Goal: Navigation & Orientation: Find specific page/section

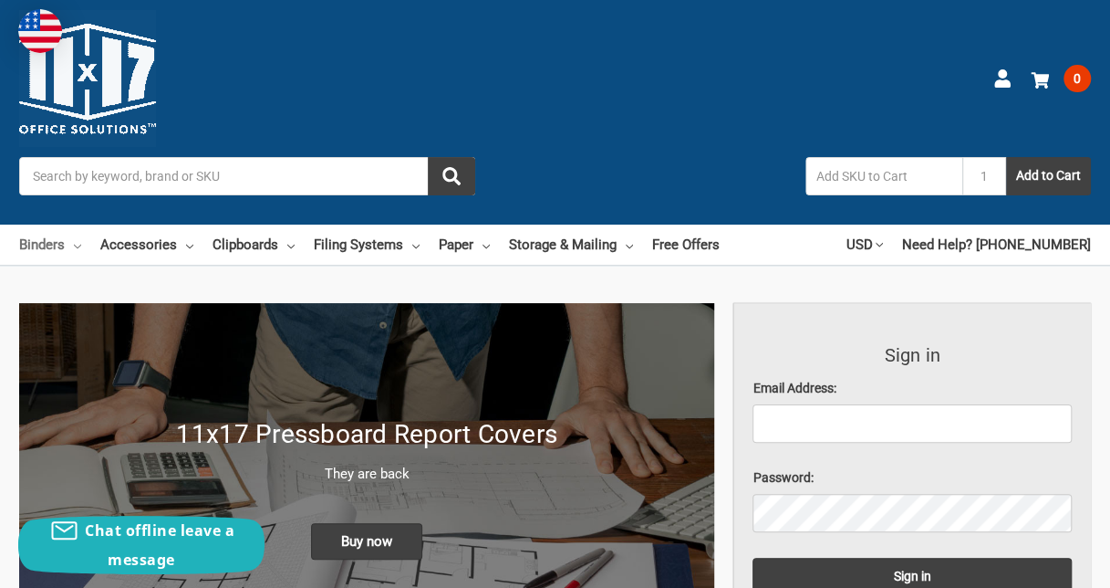
click at [71, 245] on link "Binders" at bounding box center [50, 244] width 62 height 40
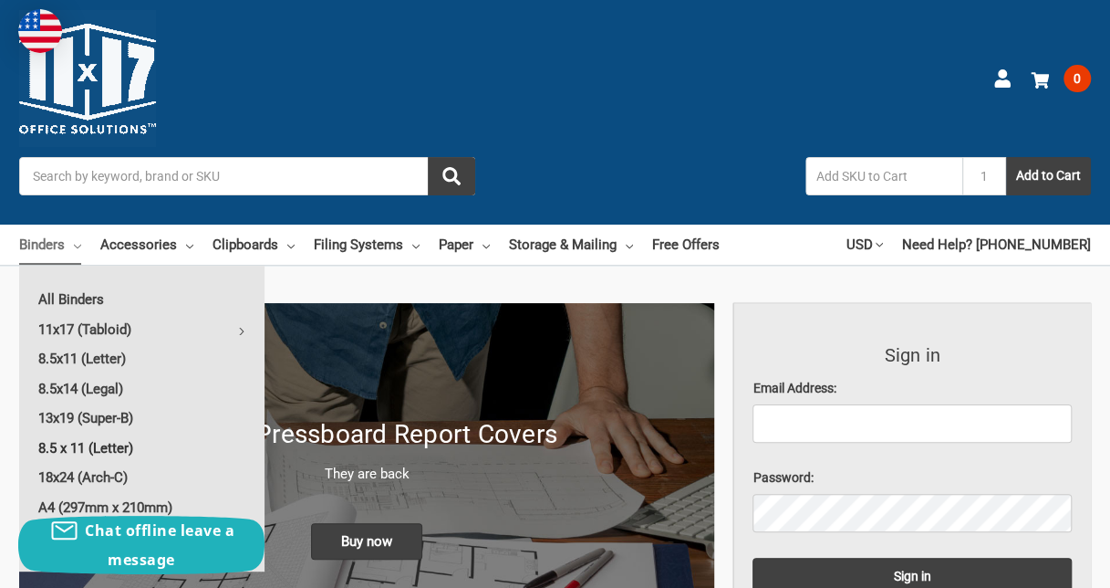
click at [120, 450] on link "8.5 x 11 (Letter)" at bounding box center [141, 447] width 245 height 29
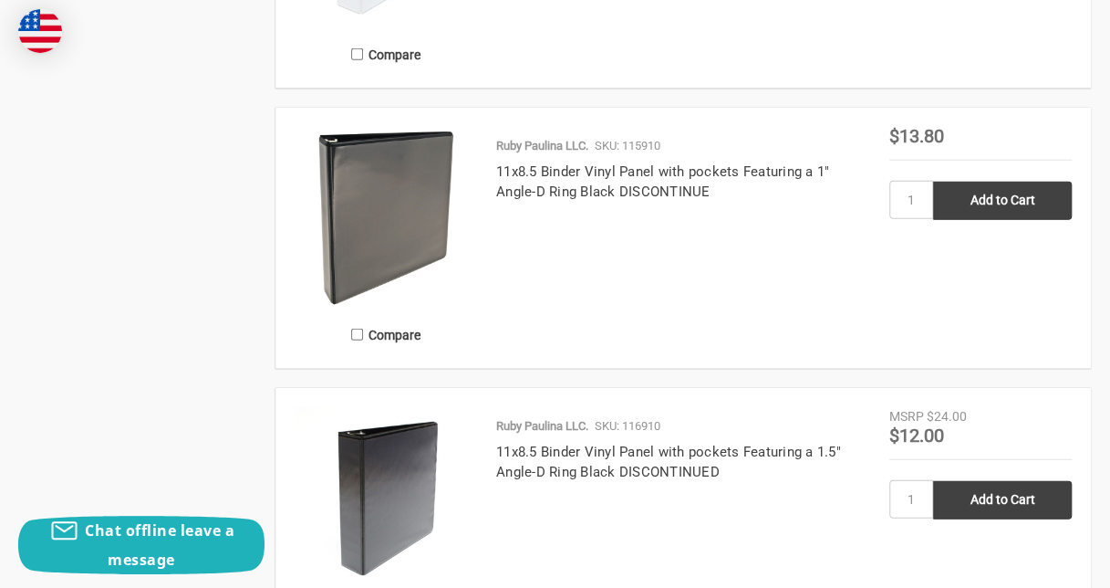
scroll to position [2365, 0]
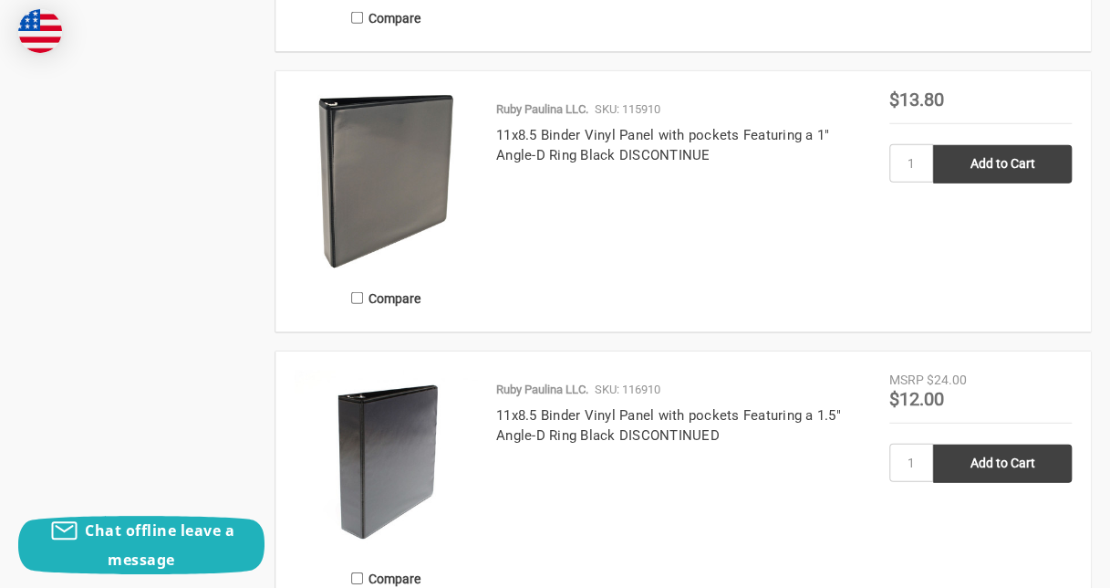
click at [1098, 519] on div "Home Binders 8.5 x 11 (Letter) 8.5 x 11 (Letter) (Showing 12 of 16) It can be t…" at bounding box center [555, 24] width 1110 height 4091
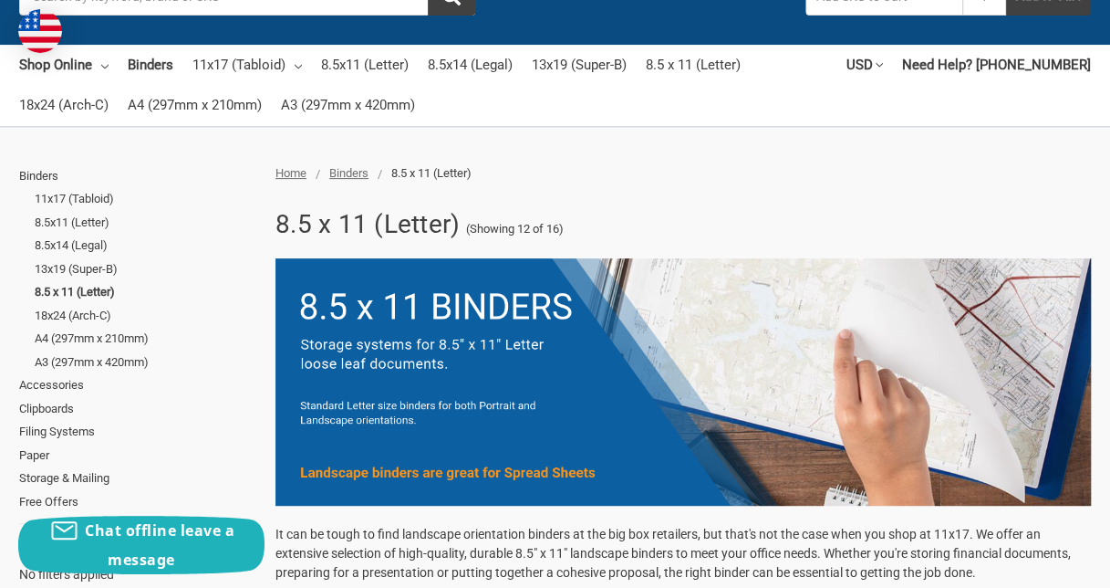
scroll to position [197, 0]
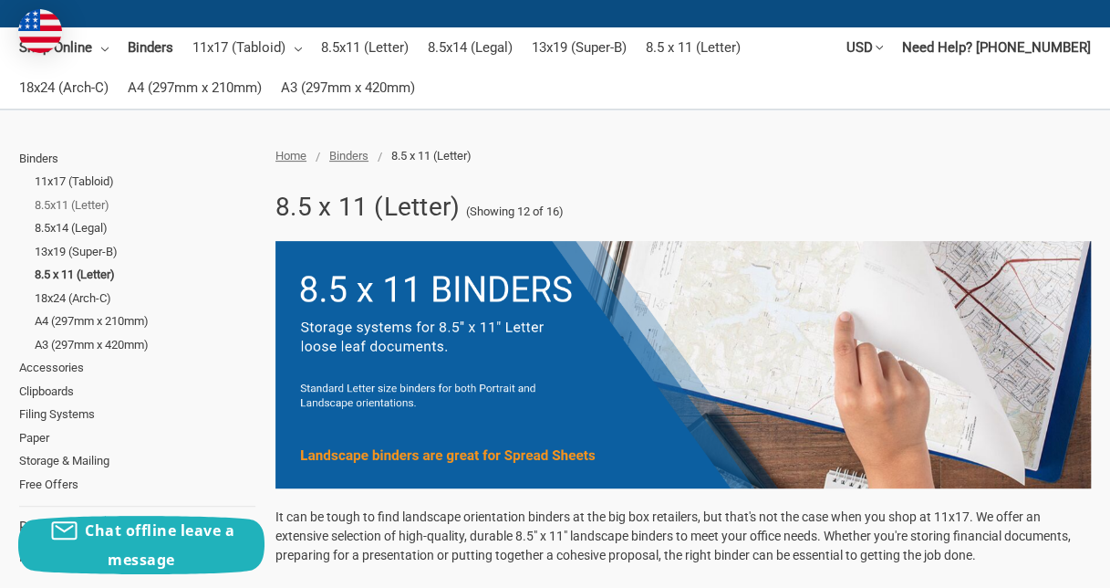
click at [86, 204] on link "8.5x11 (Letter)" at bounding box center [145, 205] width 221 height 24
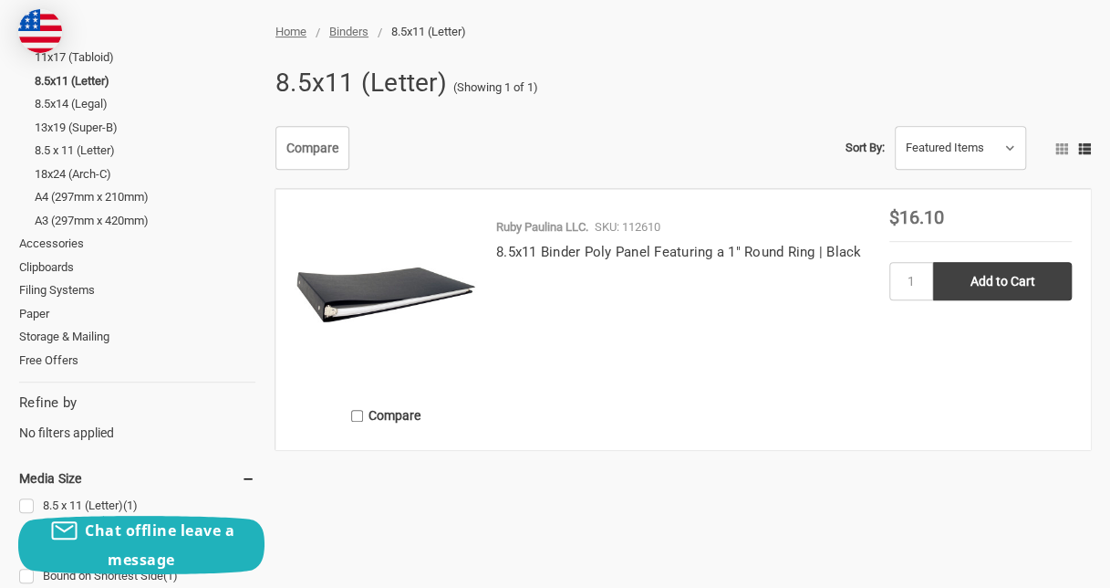
scroll to position [345, 0]
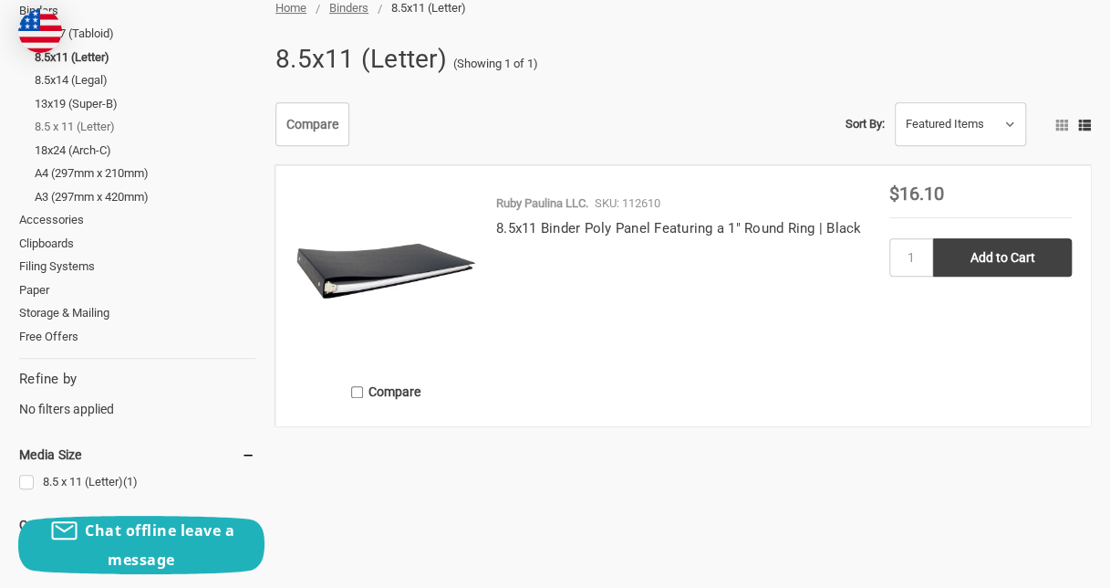
click at [89, 127] on link "8.5 x 11 (Letter)" at bounding box center [145, 127] width 221 height 24
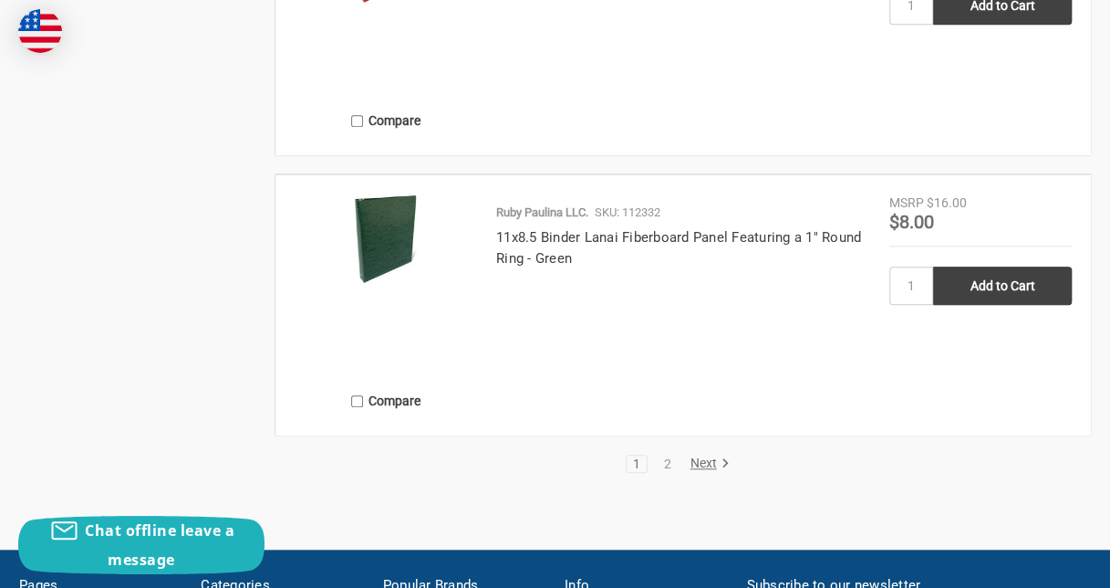
scroll to position [3936, 0]
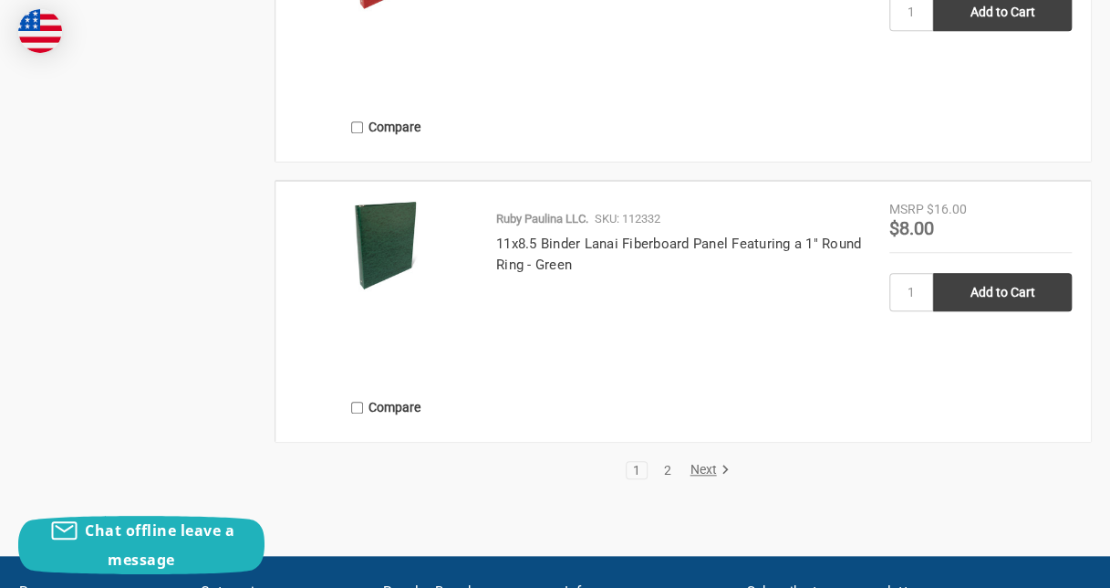
click at [670, 467] on link "2" at bounding box center [667, 470] width 20 height 13
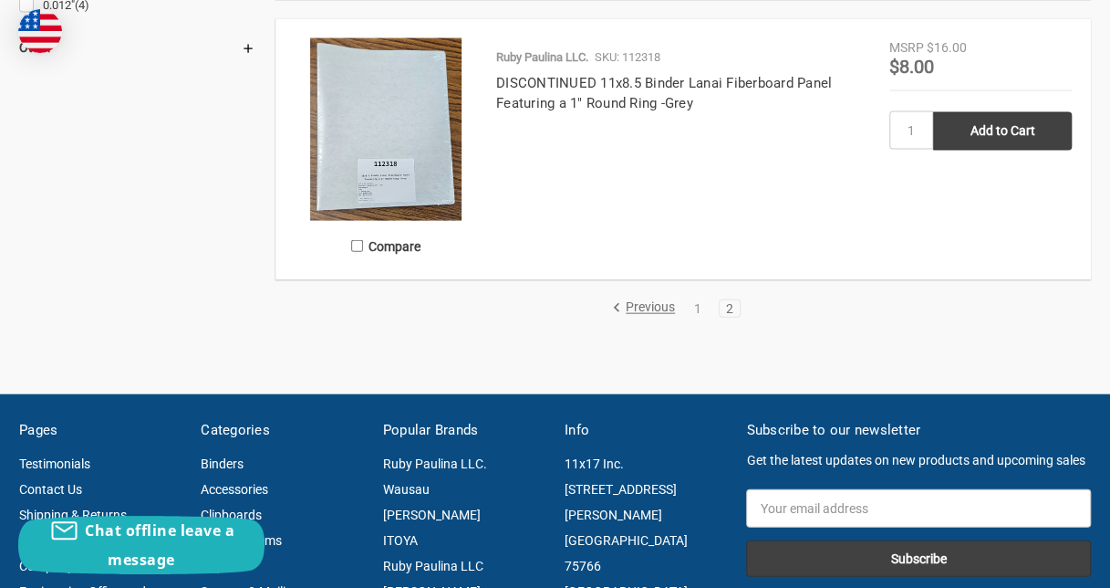
scroll to position [1823, 0]
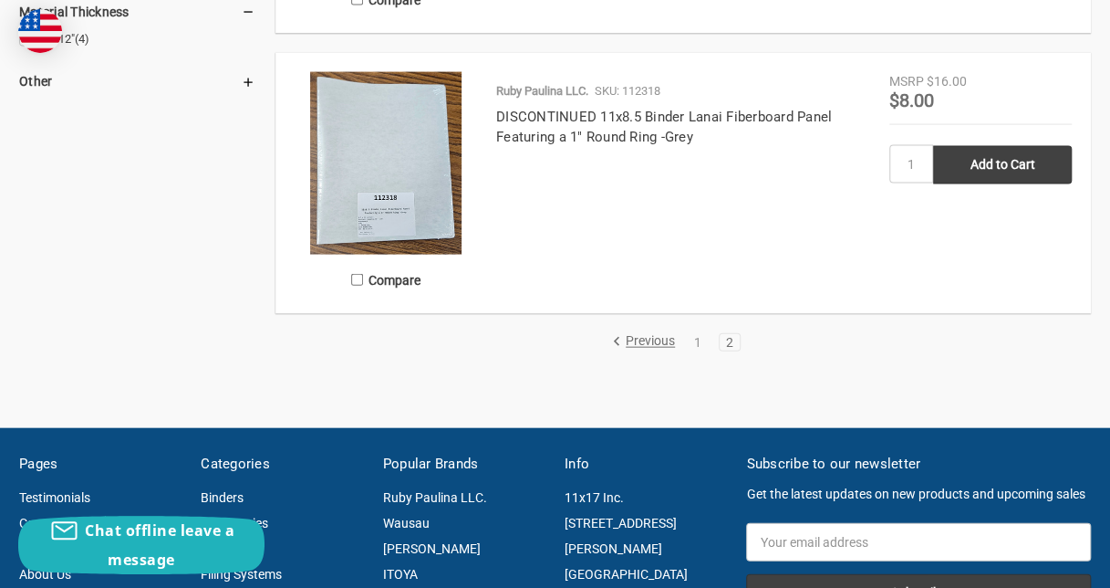
click at [642, 344] on link "Previous" at bounding box center [646, 342] width 69 height 16
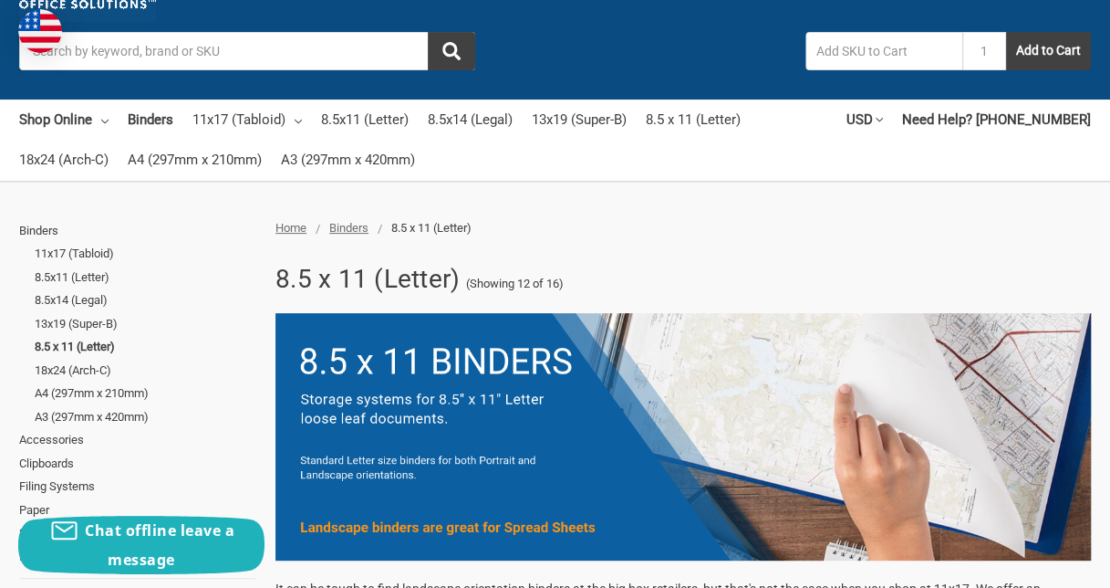
scroll to position [107, 0]
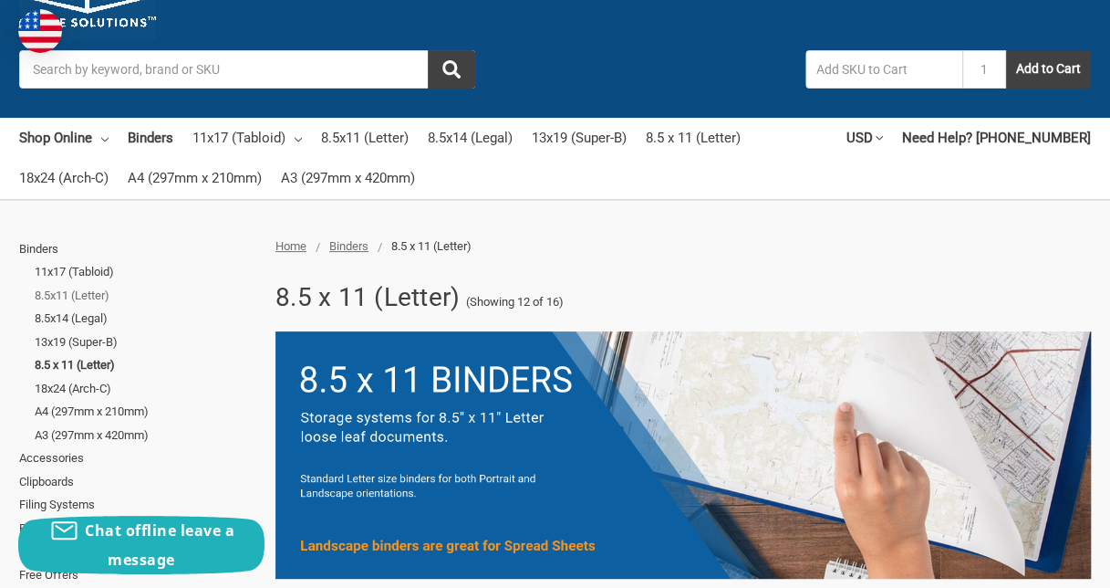
click at [73, 295] on link "8.5x11 (Letter)" at bounding box center [145, 296] width 221 height 24
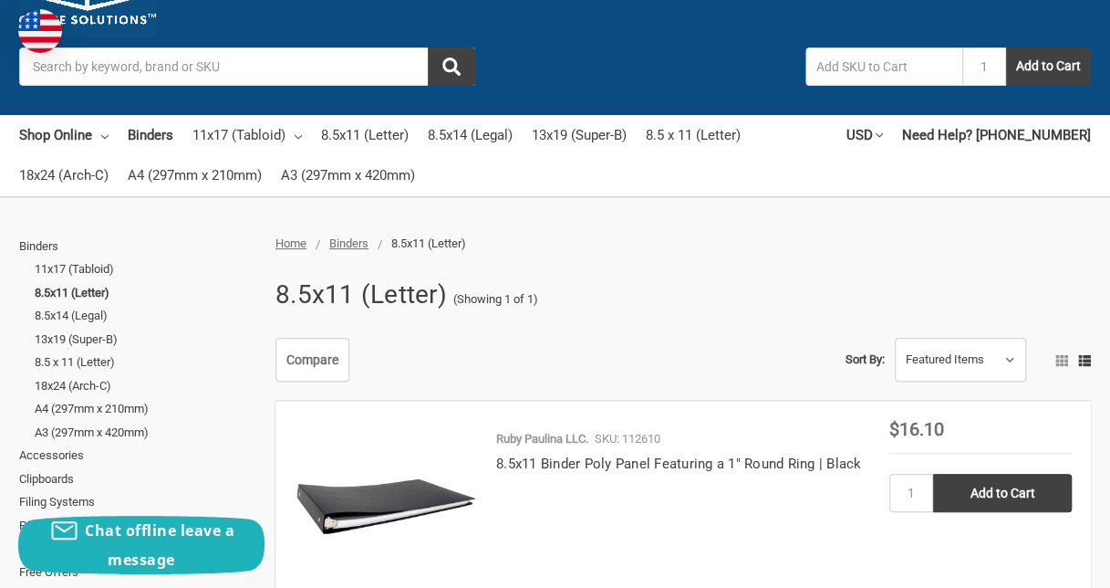
scroll to position [97, 0]
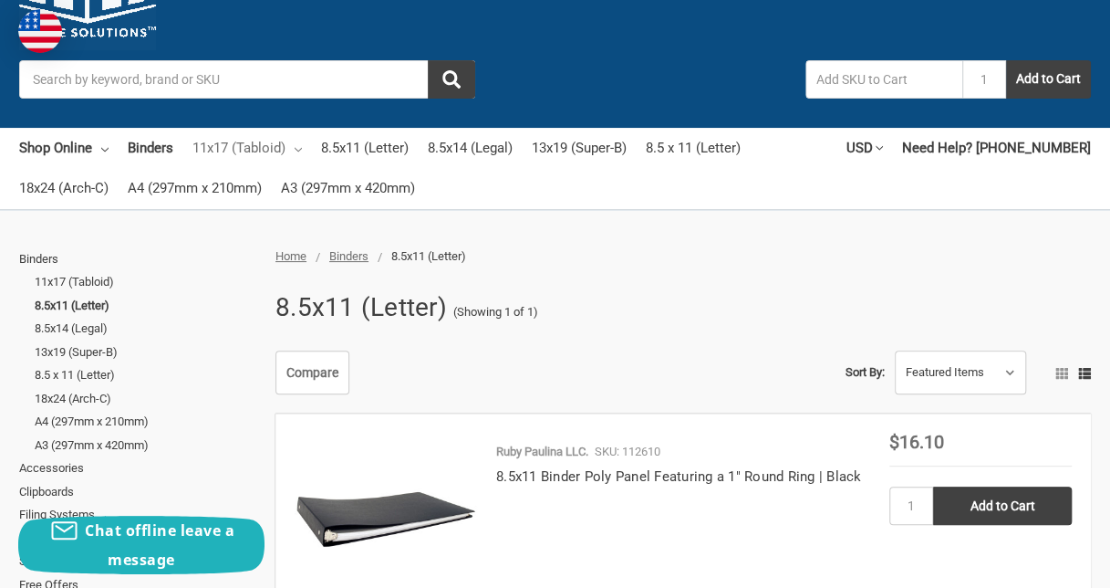
click at [299, 151] on icon at bounding box center [298, 149] width 7 height 7
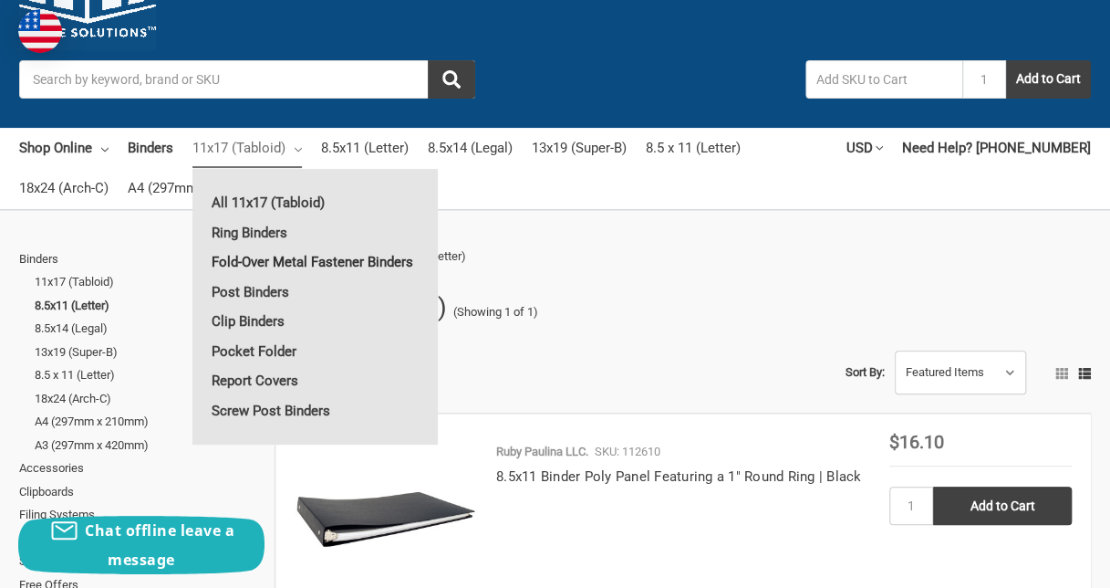
click at [343, 257] on link "Fold-Over Metal Fastener Binders" at bounding box center [315, 261] width 245 height 29
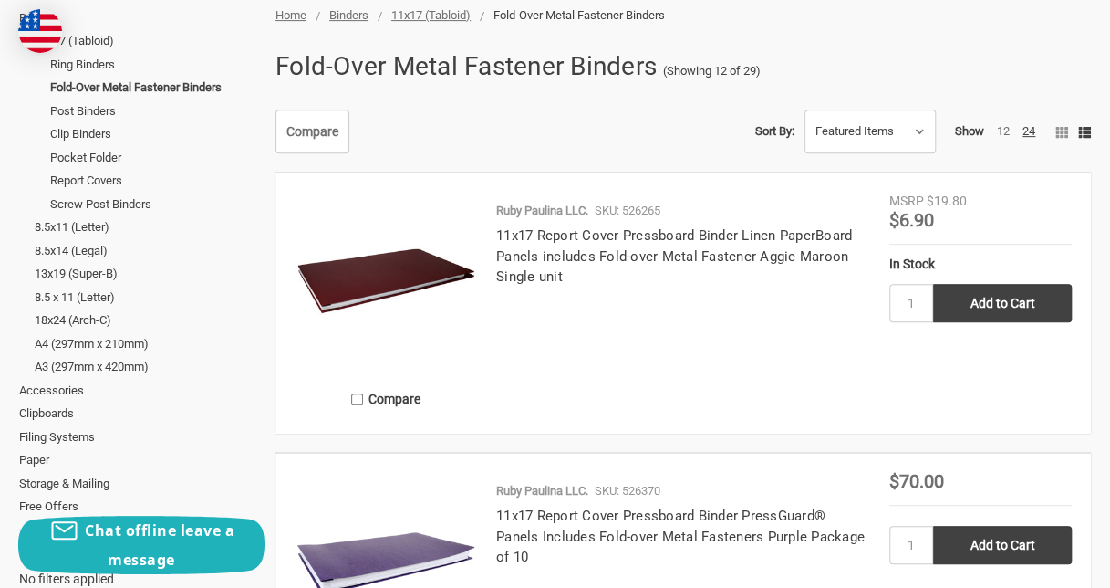
scroll to position [310, 0]
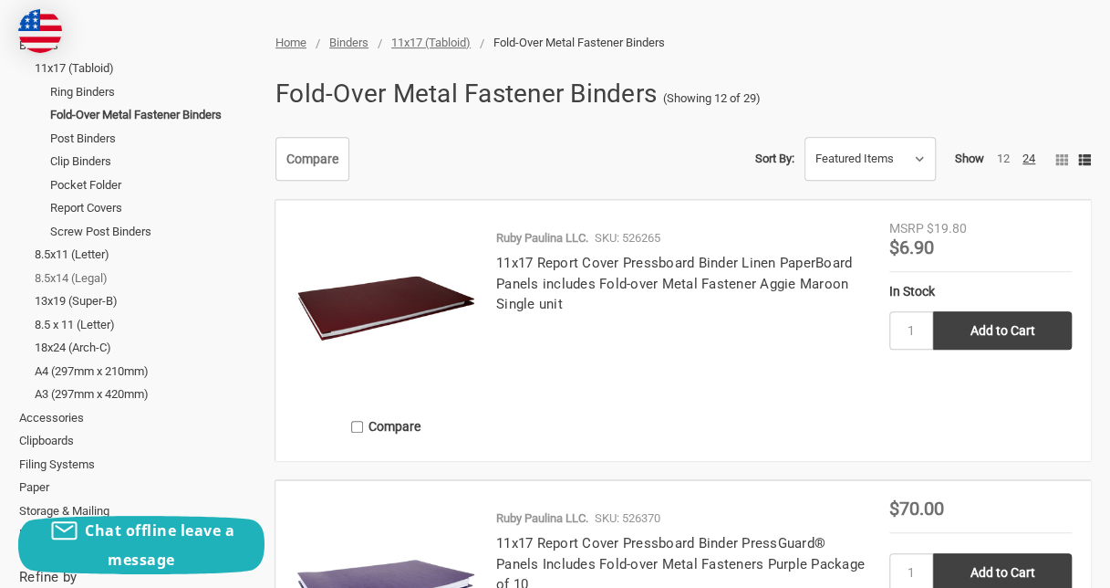
click at [84, 275] on link "8.5x14 (Legal)" at bounding box center [145, 278] width 221 height 24
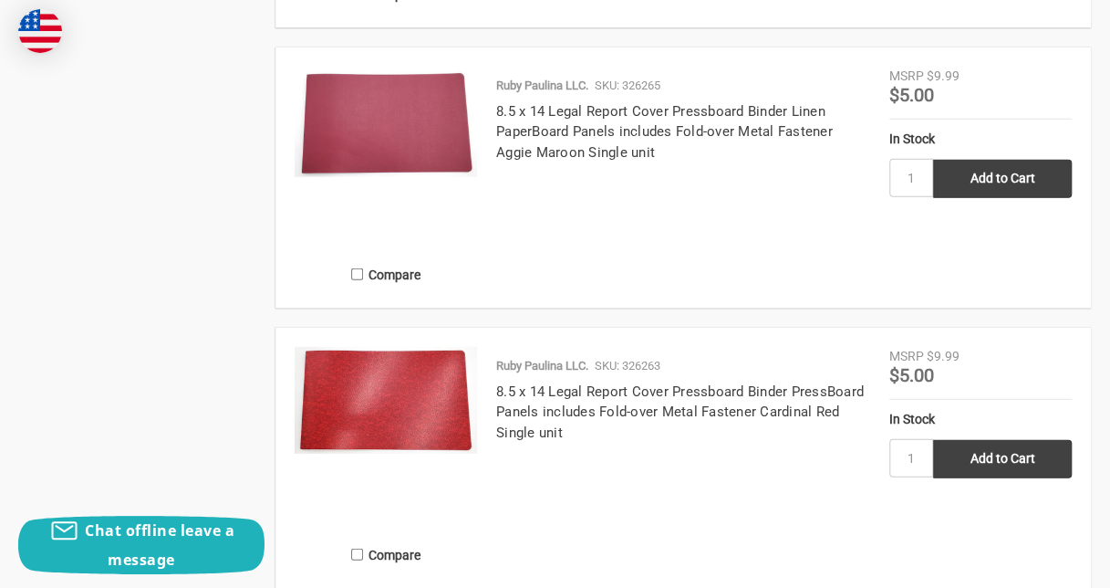
scroll to position [2340, 0]
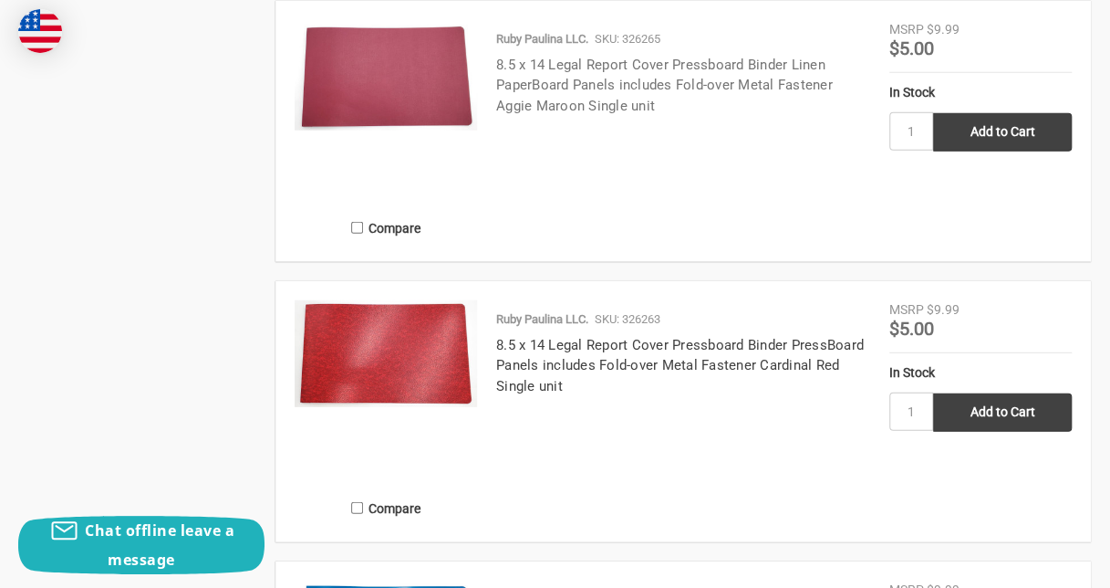
click at [706, 78] on link "8.5 x 14 Legal Report Cover Pressboard Binder Linen PaperBoard Panels includes …" at bounding box center [664, 85] width 337 height 57
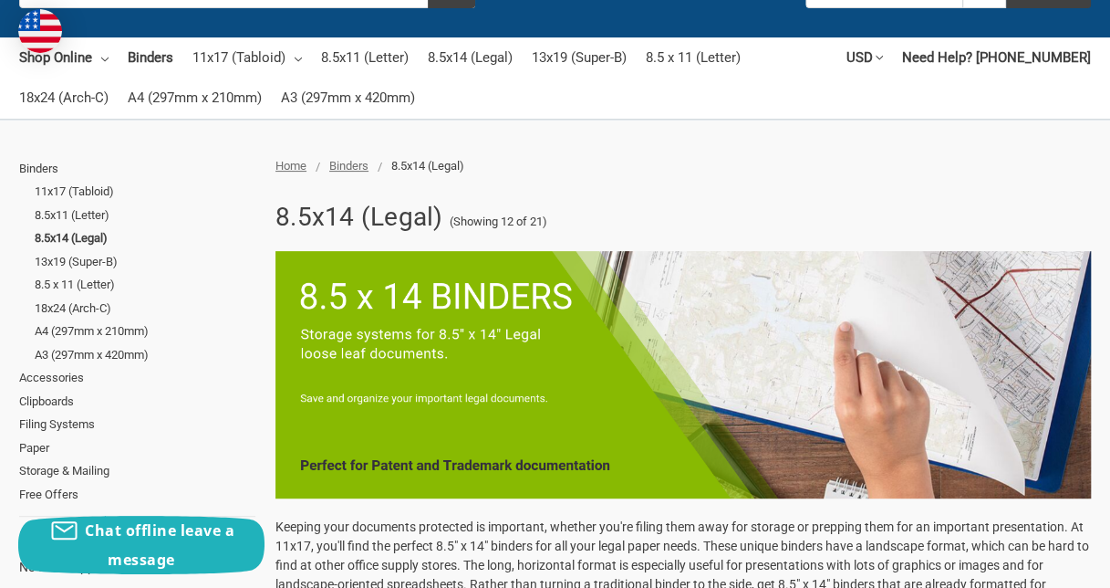
scroll to position [181, 0]
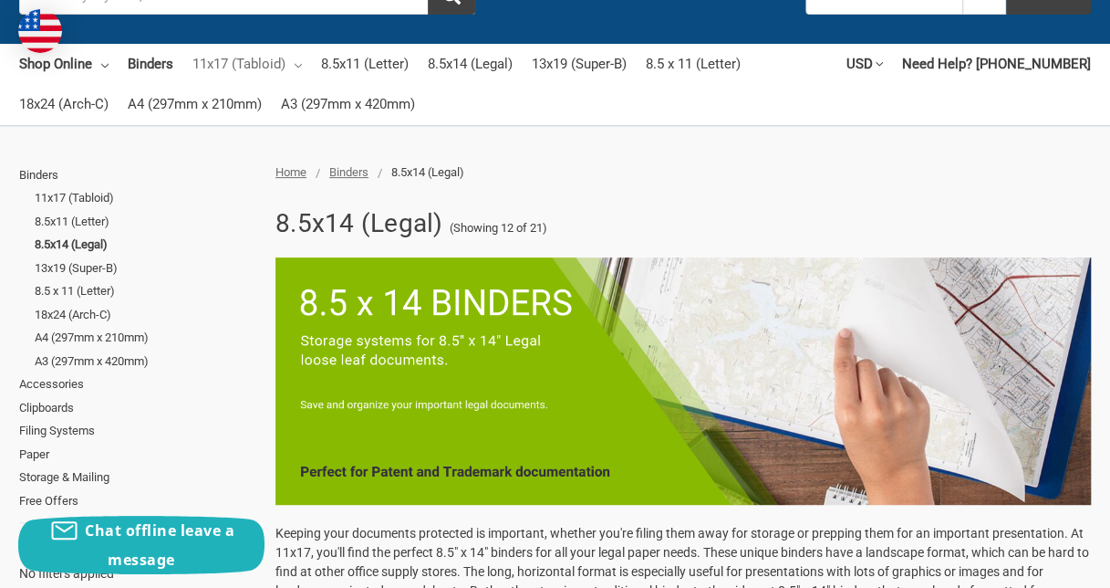
click at [299, 62] on icon at bounding box center [298, 65] width 7 height 7
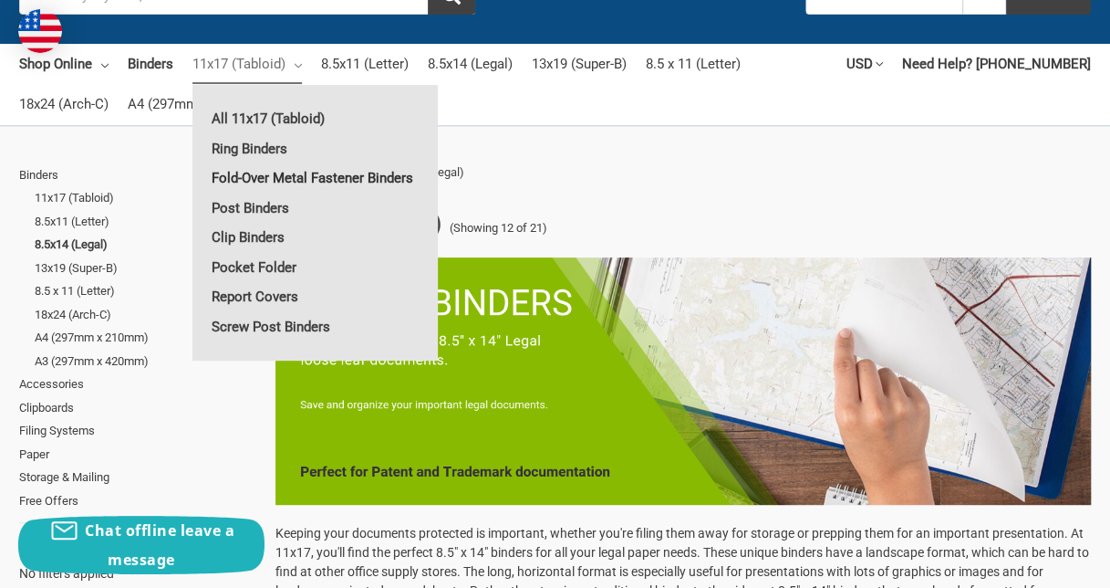
click at [293, 176] on link "Fold-Over Metal Fastener Binders" at bounding box center [315, 177] width 245 height 29
